Goal: Transaction & Acquisition: Download file/media

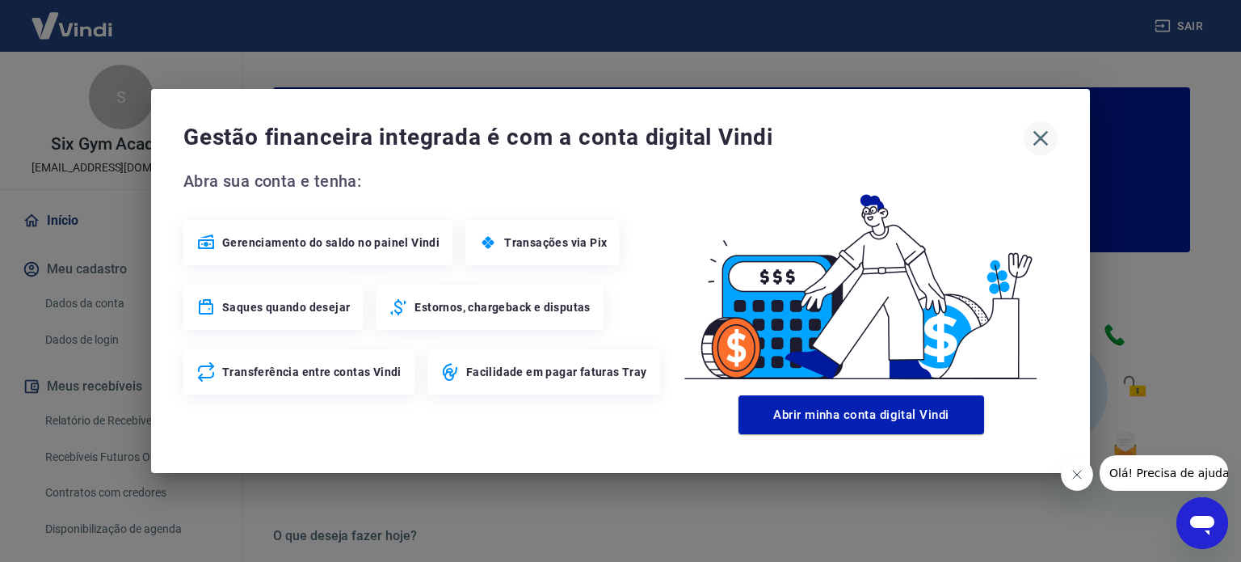
click at [1040, 148] on icon "button" at bounding box center [1041, 138] width 26 height 26
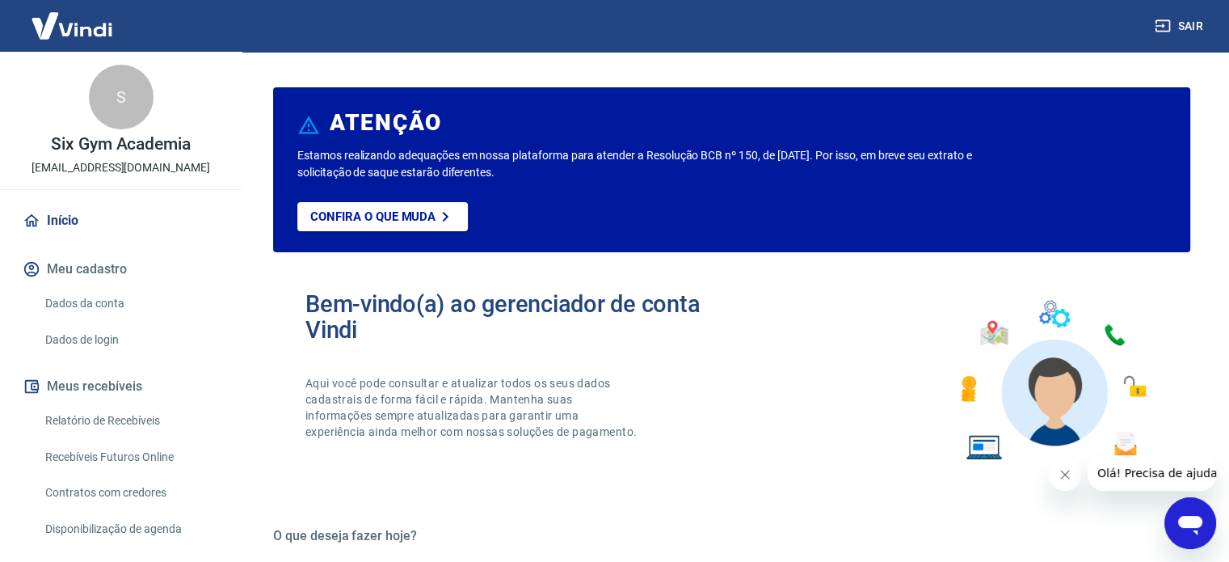
click at [93, 407] on link "Relatório de Recebíveis" at bounding box center [130, 420] width 183 height 33
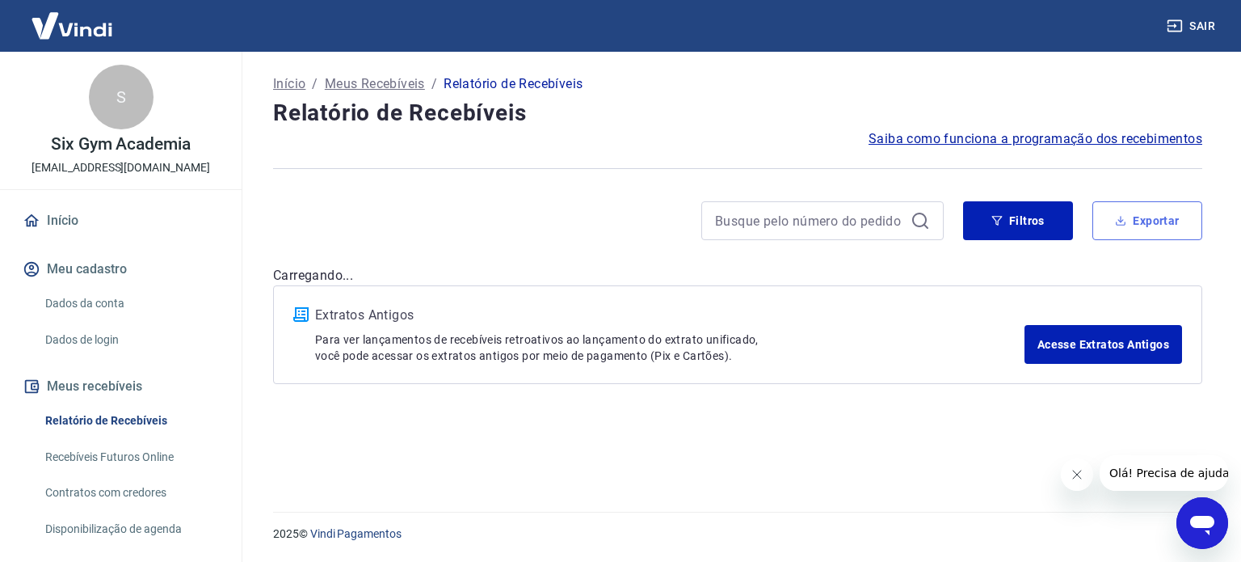
click at [1173, 217] on button "Exportar" at bounding box center [1148, 220] width 110 height 39
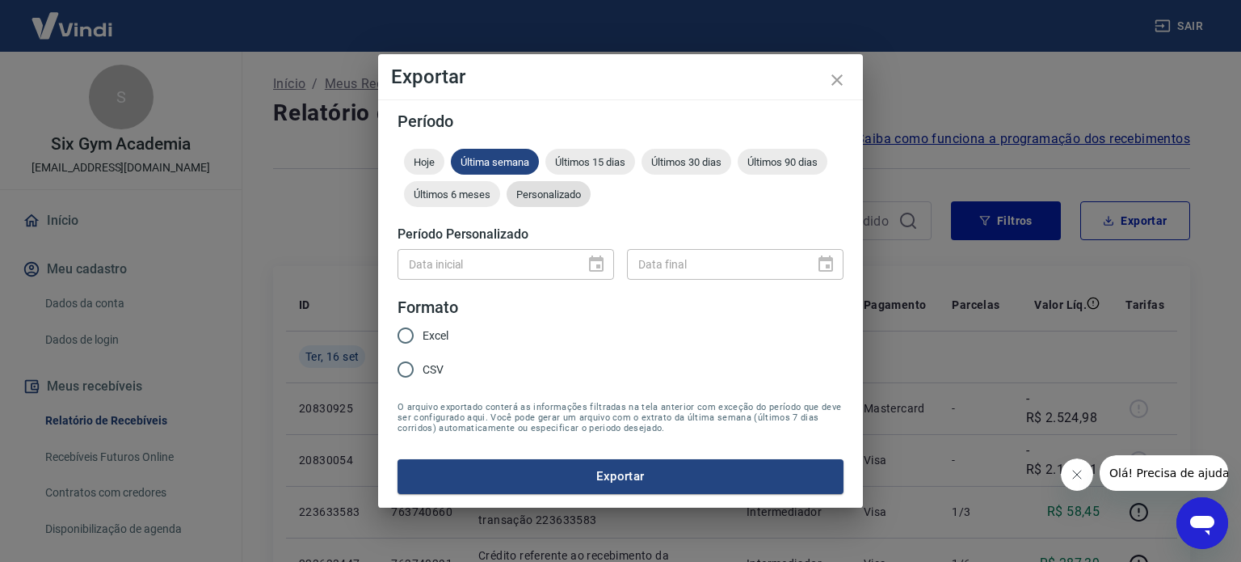
drag, startPoint x: 533, startPoint y: 187, endPoint x: 559, endPoint y: 231, distance: 51.8
click at [533, 188] on div "Personalizado" at bounding box center [549, 194] width 84 height 26
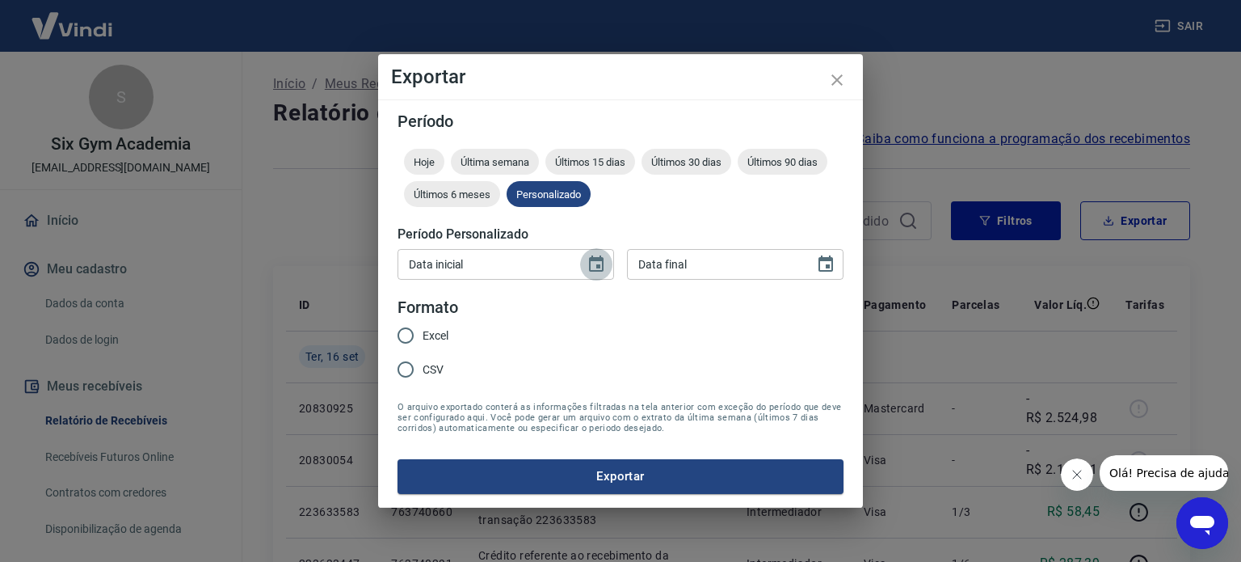
click at [595, 257] on icon "Choose date" at bounding box center [596, 263] width 15 height 16
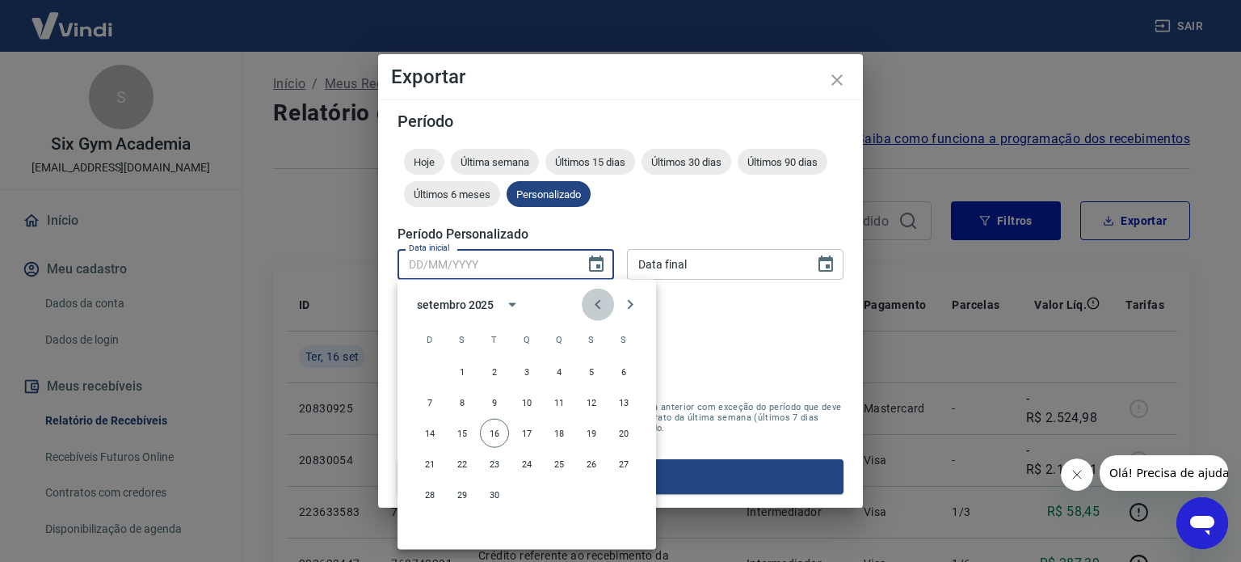
click at [596, 303] on icon "Previous month" at bounding box center [598, 305] width 6 height 10
click at [592, 297] on icon "Previous month" at bounding box center [597, 304] width 19 height 19
click at [634, 307] on icon "Next month" at bounding box center [630, 304] width 19 height 19
click at [499, 399] on button "9" at bounding box center [494, 402] width 29 height 29
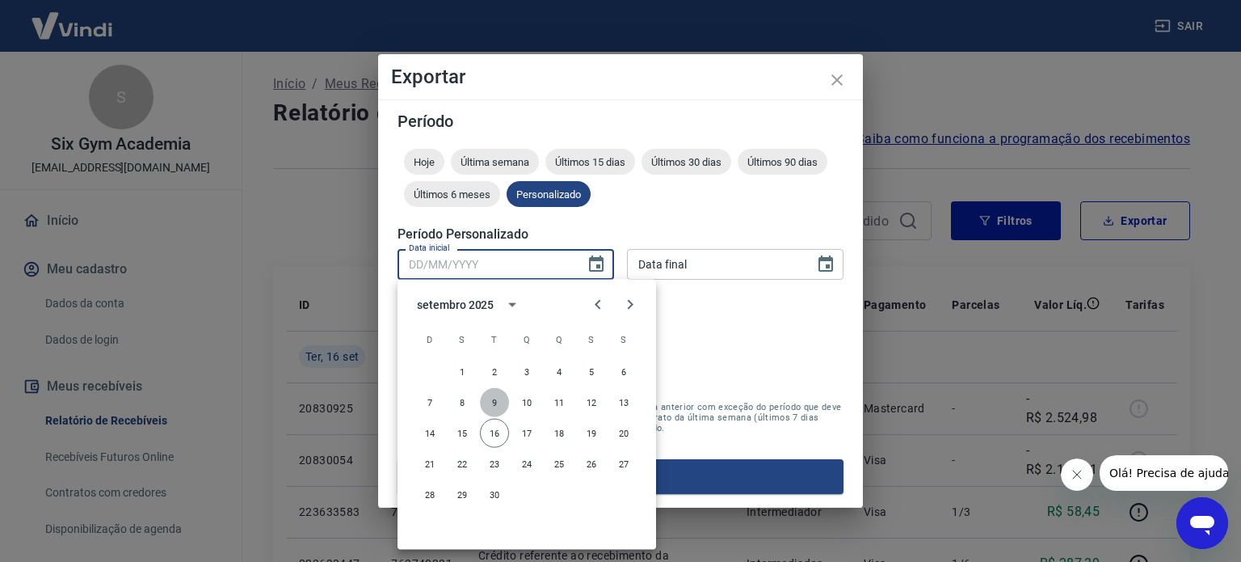
type input "[DATE]"
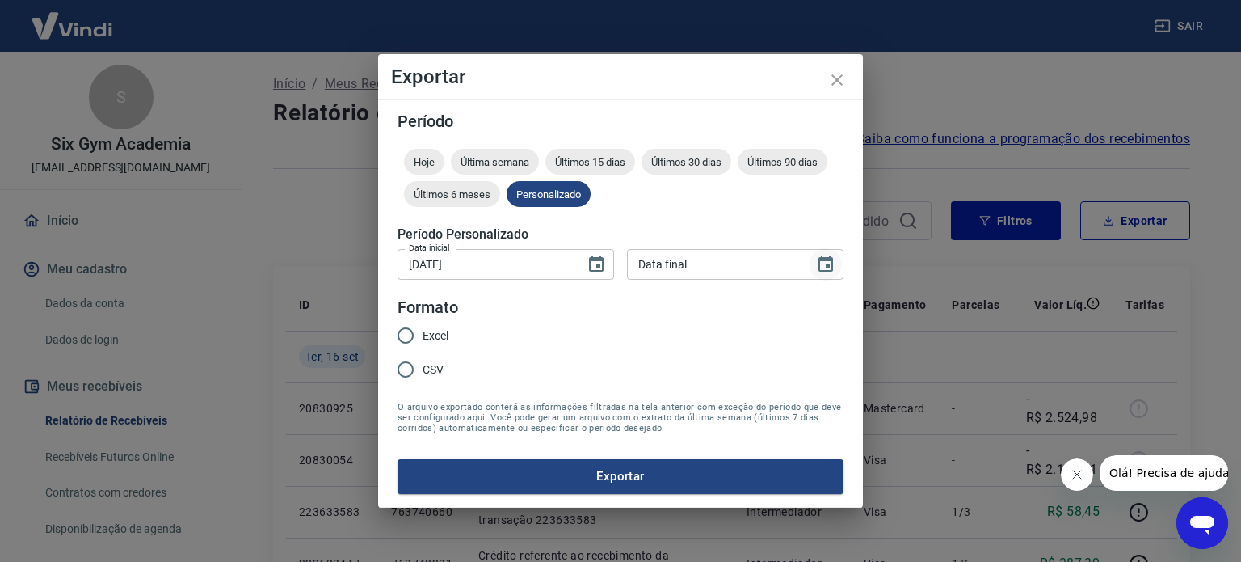
click at [822, 262] on icon "Choose date" at bounding box center [825, 264] width 19 height 19
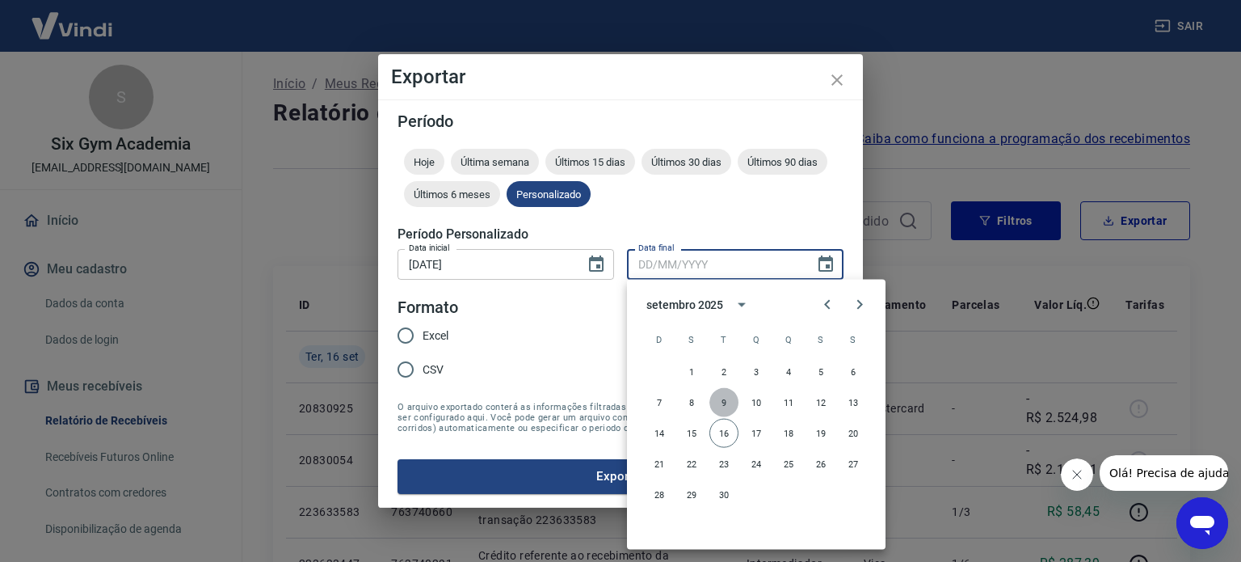
click at [719, 396] on button "9" at bounding box center [724, 402] width 29 height 29
type input "[DATE]"
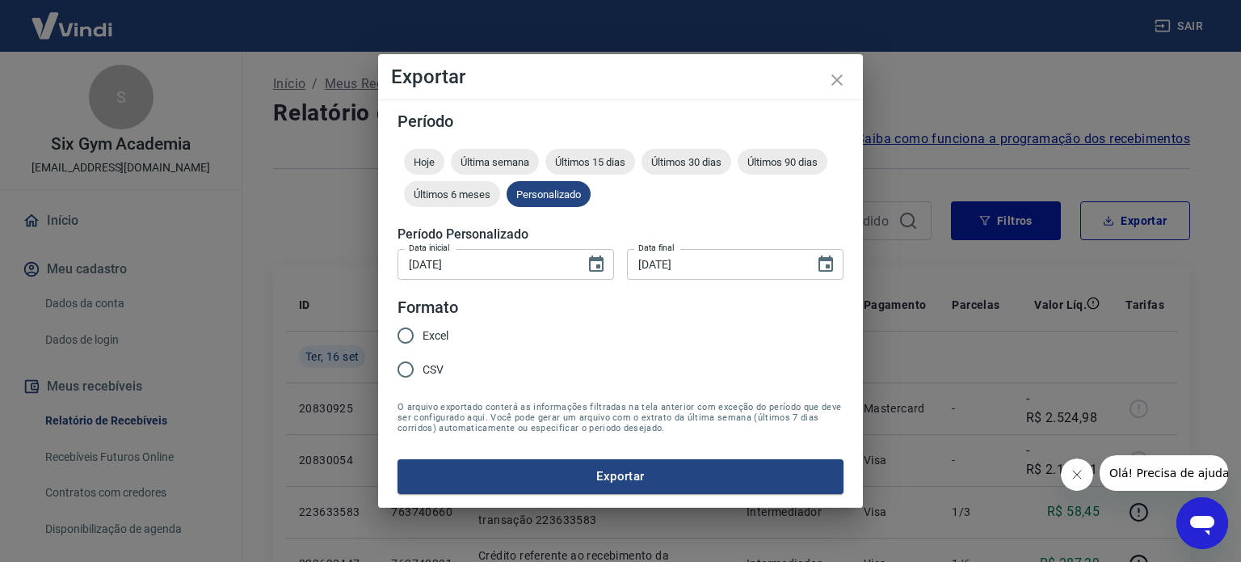
click at [425, 331] on span "Excel" at bounding box center [436, 335] width 26 height 17
click at [423, 331] on input "Excel" at bounding box center [406, 335] width 34 height 34
radio input "true"
click at [581, 478] on button "Exportar" at bounding box center [621, 476] width 446 height 34
